Goal: Entertainment & Leisure: Consume media (video, audio)

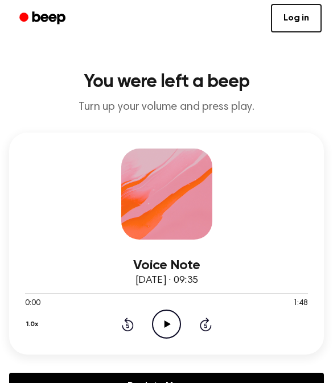
click at [156, 317] on icon "Play Audio" at bounding box center [166, 323] width 29 height 29
drag, startPoint x: 161, startPoint y: 290, endPoint x: 227, endPoint y: 288, distance: 66.5
click at [227, 288] on div at bounding box center [166, 292] width 282 height 9
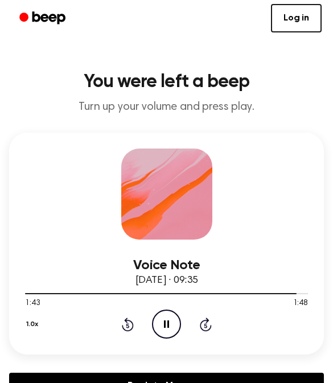
click at [163, 329] on icon "Pause Audio" at bounding box center [166, 323] width 29 height 29
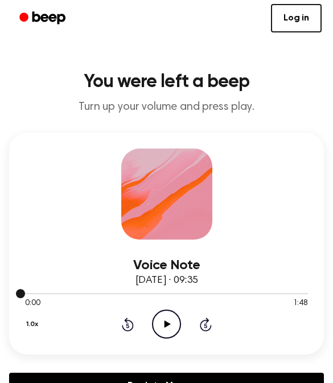
click at [208, 293] on div at bounding box center [166, 293] width 282 height 1
click at [163, 323] on icon "Play Audio" at bounding box center [166, 323] width 29 height 29
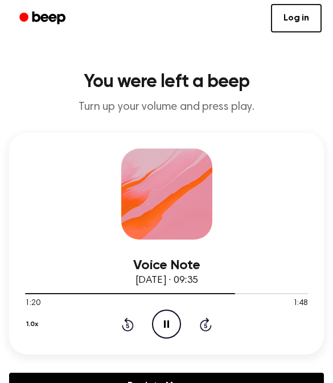
click at [168, 323] on icon at bounding box center [166, 323] width 5 height 7
click at [168, 323] on icon at bounding box center [167, 323] width 6 height 7
click at [168, 323] on icon at bounding box center [166, 323] width 5 height 7
click at [159, 326] on icon "Play Audio" at bounding box center [166, 323] width 29 height 29
click at [163, 297] on div "1:24 1:48" at bounding box center [166, 303] width 282 height 12
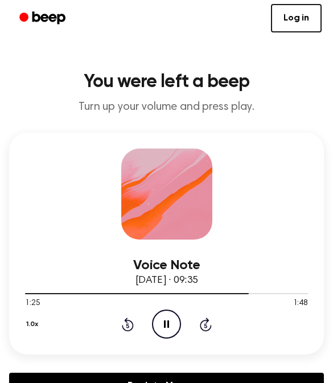
click at [127, 326] on icon "Rewind 5 seconds" at bounding box center [127, 324] width 13 height 15
click at [127, 325] on icon at bounding box center [127, 325] width 3 height 5
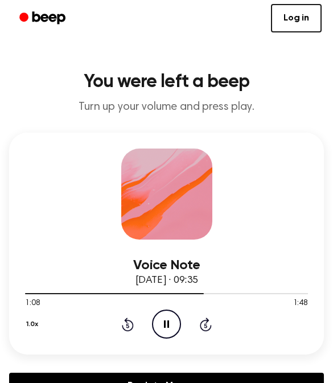
click at [121, 328] on icon "Rewind 5 seconds" at bounding box center [127, 324] width 13 height 15
click at [128, 328] on icon "Rewind 5 seconds" at bounding box center [127, 324] width 13 height 15
click at [128, 327] on icon at bounding box center [127, 325] width 3 height 5
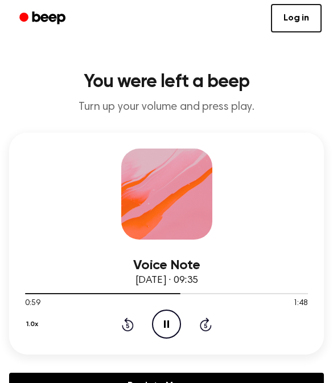
click at [128, 327] on icon at bounding box center [127, 325] width 3 height 5
click at [166, 317] on icon "Pause Audio" at bounding box center [166, 323] width 29 height 29
